Goal: Find specific page/section: Find specific page/section

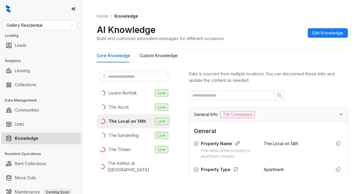
scroll to position [1344, 0]
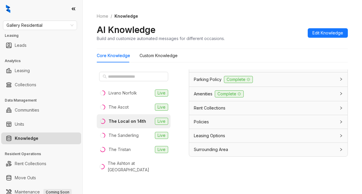
click at [209, 12] on div "Home / Knowledge AI Knowledge Build and customize automated messages for differ…" at bounding box center [222, 27] width 251 height 43
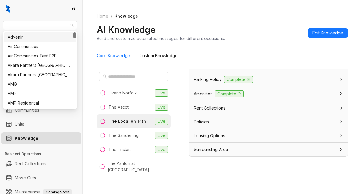
drag, startPoint x: 52, startPoint y: 26, endPoint x: 1, endPoint y: 29, distance: 51.1
click at [1, 29] on div "Gallery Residential Leasing Leads Analytics Leasing Collections Data Management…" at bounding box center [41, 97] width 82 height 194
click at [12, 27] on span "Gallery Residential" at bounding box center [39, 25] width 67 height 9
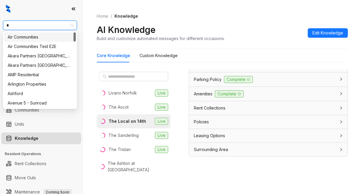
type input "**"
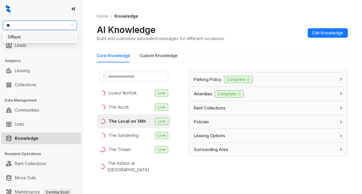
click at [14, 36] on div "SfRent" at bounding box center [40, 37] width 65 height 6
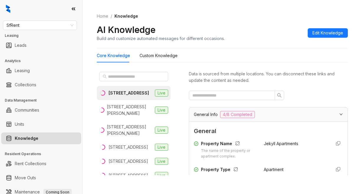
click at [204, 21] on div "Home / Knowledge AI Knowledge Build and customize automated messages for differ…" at bounding box center [222, 27] width 251 height 43
click at [176, 104] on div "138 Hyde St, San Francisco, CA Live 1461 Alice St, Oakland, CA Live 1511 Jackso…" at bounding box center [138, 125] width 82 height 111
click at [114, 75] on input "text" at bounding box center [134, 76] width 52 height 6
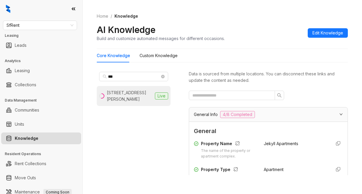
click at [112, 94] on div "930 Sutter St, San Francisco, CA" at bounding box center [130, 96] width 46 height 13
click at [192, 23] on div "Home / Knowledge AI Knowledge Build and customize automated messages for differ…" at bounding box center [222, 27] width 251 height 43
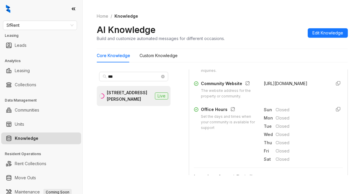
scroll to position [206, 0]
drag, startPoint x: 256, startPoint y: 89, endPoint x: 294, endPoint y: 91, distance: 37.8
click at [294, 91] on div "Community Website The website address for the property or community. https://sf…" at bounding box center [268, 89] width 149 height 19
copy span "https://sfrent.net/"
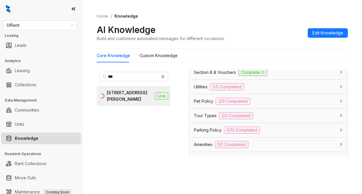
scroll to position [446, 0]
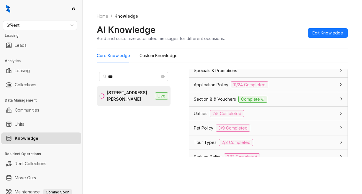
click at [202, 55] on div "Core Knowledge Custom Knowledge" at bounding box center [222, 56] width 251 height 14
drag, startPoint x: 120, startPoint y: 76, endPoint x: 103, endPoint y: 77, distance: 16.2
click at [103, 77] on span "***" at bounding box center [133, 76] width 69 height 9
click at [197, 22] on div "Home / Knowledge AI Knowledge Build and customize automated messages for differ…" at bounding box center [222, 27] width 251 height 43
drag, startPoint x: 119, startPoint y: 75, endPoint x: 83, endPoint y: 71, distance: 36.5
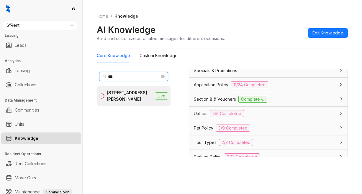
click at [83, 71] on div "Home / Knowledge AI Knowledge Build and customize automated messages for differ…" at bounding box center [221, 97] width 279 height 194
type input "***"
click at [126, 95] on div "555 O’Farrell St, San Francisco, CA" at bounding box center [130, 96] width 46 height 13
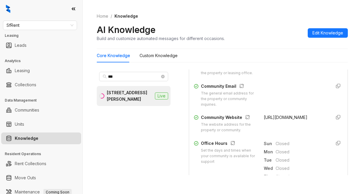
scroll to position [177, 0]
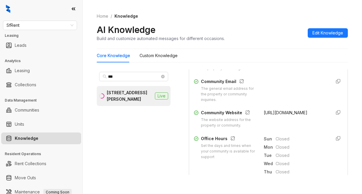
click at [242, 36] on div "AI Knowledge Build and customize automated messages for different occasions. Ed…" at bounding box center [222, 32] width 251 height 17
